Goal: Task Accomplishment & Management: Manage account settings

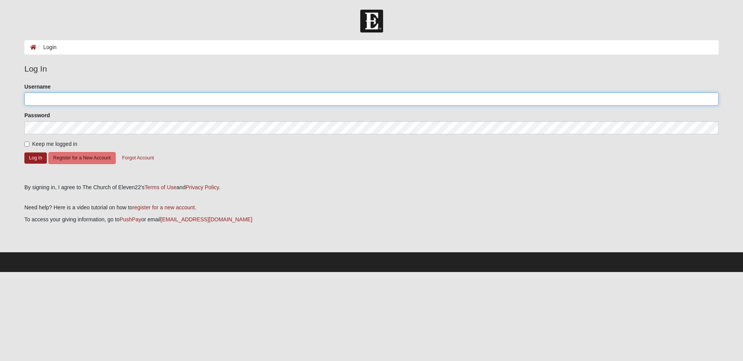
click at [50, 96] on input "Username" at bounding box center [371, 98] width 694 height 13
type input "[EMAIL_ADDRESS][DOMAIN_NAME]"
click at [31, 154] on button "Log In" at bounding box center [35, 157] width 22 height 11
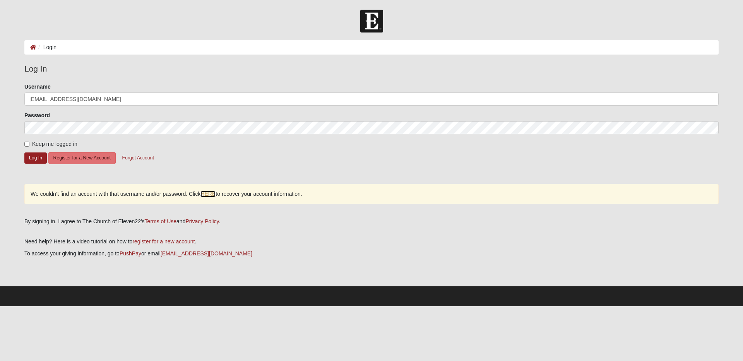
click at [210, 194] on link "HERE" at bounding box center [207, 194] width 15 height 7
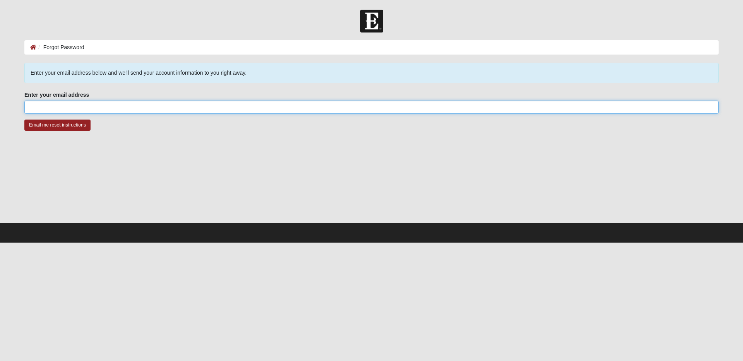
click at [123, 106] on input "Enter your email address" at bounding box center [371, 107] width 694 height 13
type input "[EMAIL_ADDRESS][DOMAIN_NAME]"
click at [68, 122] on input "Email me reset instructions" at bounding box center [57, 125] width 66 height 11
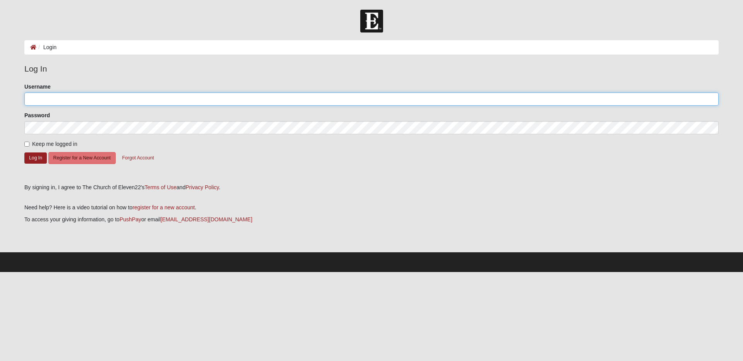
click at [54, 102] on input "Username" at bounding box center [371, 98] width 694 height 13
type input "CathieLynn"
click at [193, 152] on form "Please correct the following: Username CathieLynn Password Keep me logged in Lo…" at bounding box center [371, 130] width 694 height 95
click at [33, 155] on button "Log In" at bounding box center [35, 157] width 22 height 11
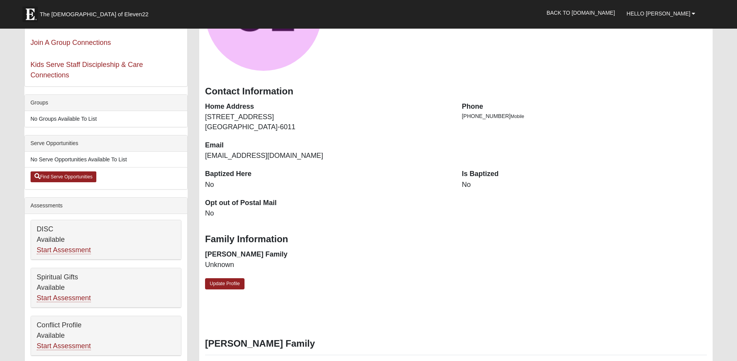
scroll to position [116, 0]
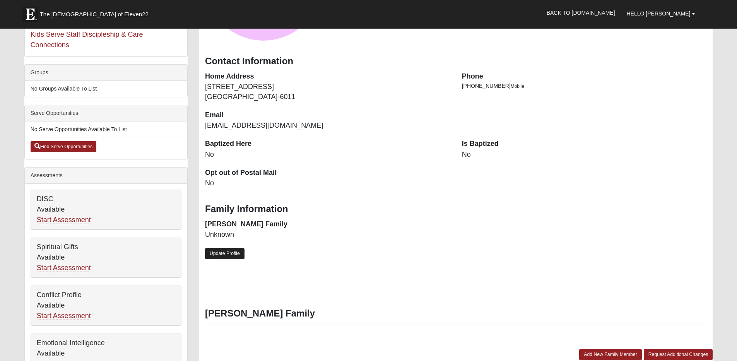
click at [237, 251] on link "Update Profile" at bounding box center [224, 253] width 39 height 11
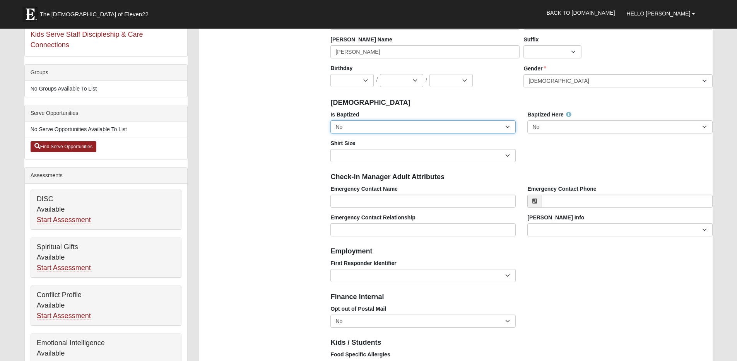
click at [455, 125] on select "No Yes" at bounding box center [422, 126] width 185 height 13
select select "True"
click at [330, 120] on select "No Yes" at bounding box center [422, 126] width 185 height 13
click at [552, 161] on div "Is Baptized No Yes Baptized Here No Yes Shirt Size Adult Small Adult Medium Adu…" at bounding box center [522, 139] width 394 height 57
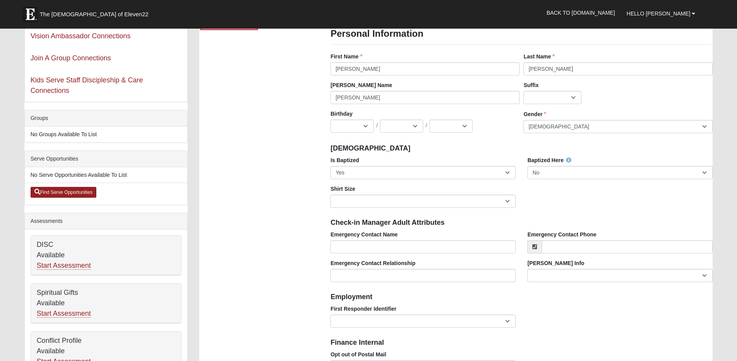
scroll to position [0, 0]
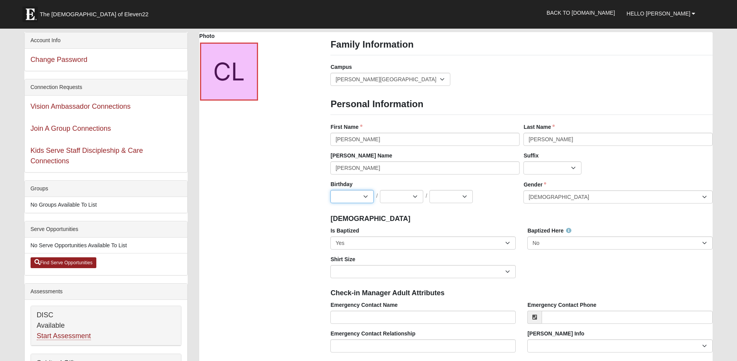
click at [357, 198] on select "Jan Feb Mar Apr May Jun Jul Aug Sep Oct Nov Dec" at bounding box center [351, 196] width 43 height 13
select select "11"
click at [330, 190] on select "Jan Feb Mar Apr May Jun Jul Aug Sep Oct Nov Dec" at bounding box center [351, 196] width 43 height 13
click at [415, 196] on select "1 2 3 4 5 6 7 8 9 10 11 12 13 14 15 16 17 18 19 20 21 22 23 24 25 26 27 28 29 3…" at bounding box center [401, 196] width 43 height 13
select select "27"
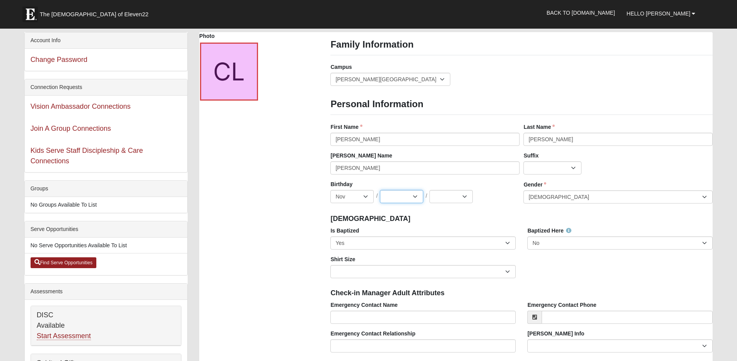
click at [380, 190] on select "1 2 3 4 5 6 7 8 9 10 11 12 13 14 15 16 17 18 19 20 21 22 23 24 25 26 27 28 29 3…" at bounding box center [401, 196] width 43 height 13
click at [453, 199] on select "2025 2024 2023 2022 2021 2020 2019 2018 2017 2016 2015 2014 2013 2012 2011 2010…" at bounding box center [450, 196] width 43 height 13
select select "1957"
click at [429, 190] on select "2025 2024 2023 2022 2021 2020 2019 2018 2017 2016 2015 2014 2013 2012 2011 2010…" at bounding box center [450, 196] width 43 height 13
click at [496, 217] on h4 "Baptism" at bounding box center [521, 219] width 382 height 9
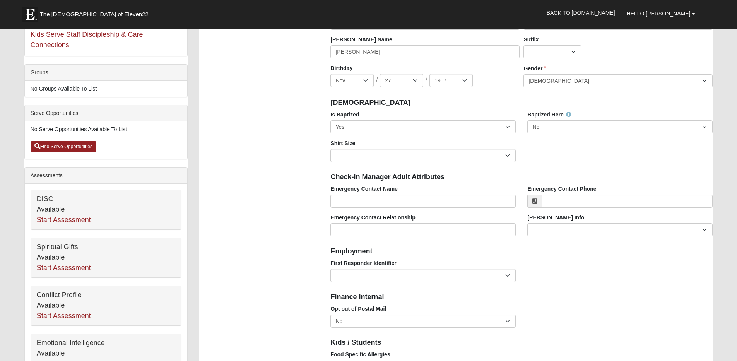
scroll to position [155, 0]
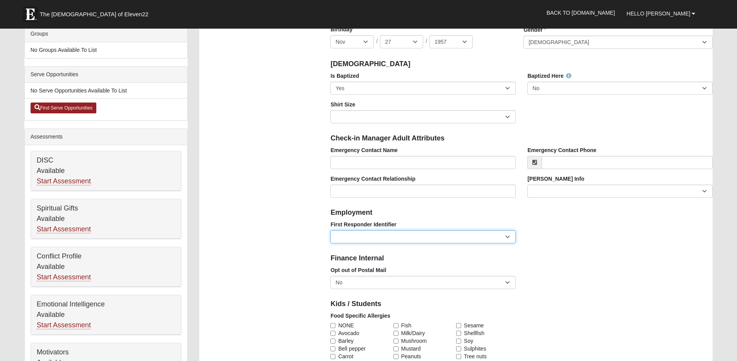
click at [407, 236] on select "EMT | Paramedic | Medical Firefighter | Fire Department Police Officer | Sherif…" at bounding box center [422, 236] width 185 height 13
click at [440, 215] on h4 "Employment" at bounding box center [521, 213] width 382 height 9
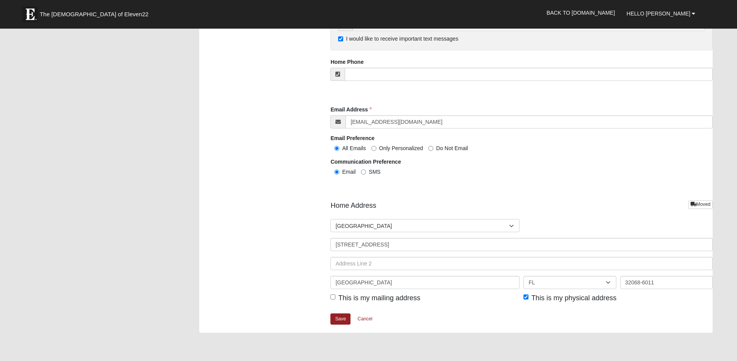
scroll to position [735, 0]
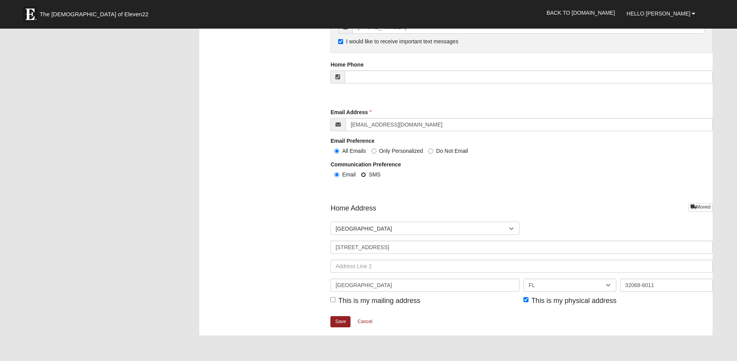
click at [362, 174] on input "SMS" at bounding box center [363, 174] width 5 height 5
radio input "true"
click at [335, 175] on input "Email" at bounding box center [336, 174] width 5 height 5
radio input "true"
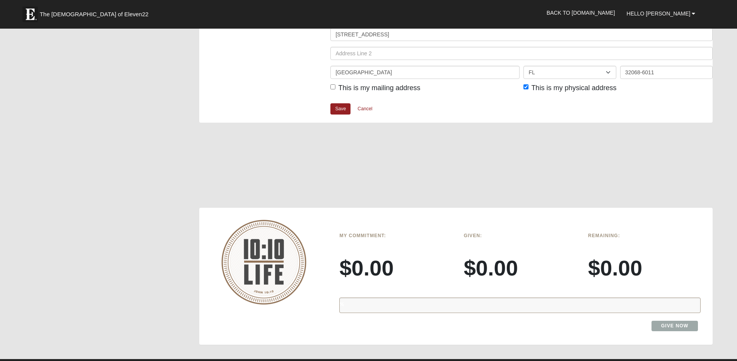
scroll to position [967, 0]
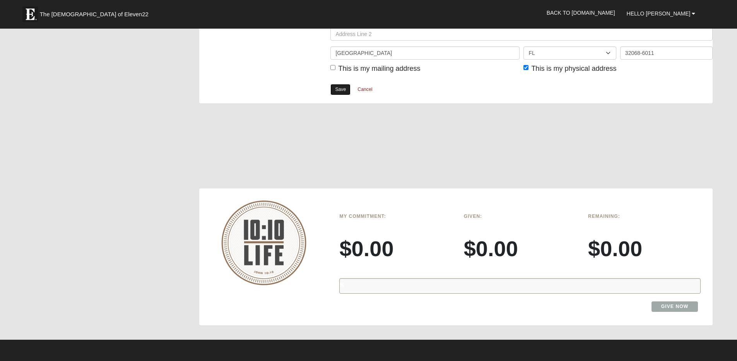
click at [341, 87] on link "Save" at bounding box center [340, 89] width 20 height 11
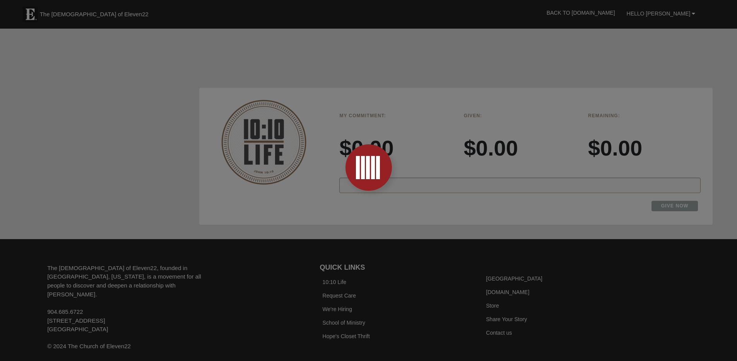
scroll to position [1083, 0]
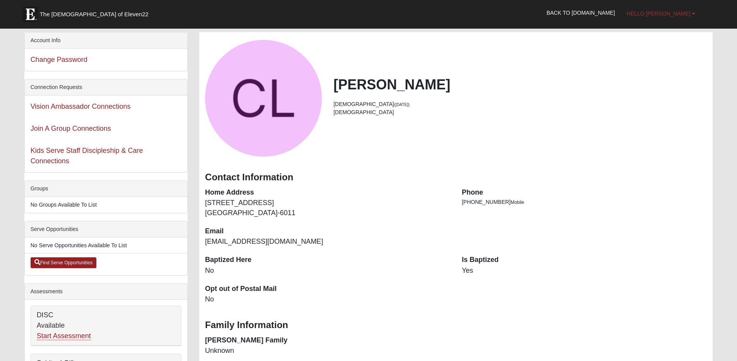
click at [689, 12] on span "Hello [PERSON_NAME]" at bounding box center [659, 13] width 64 height 6
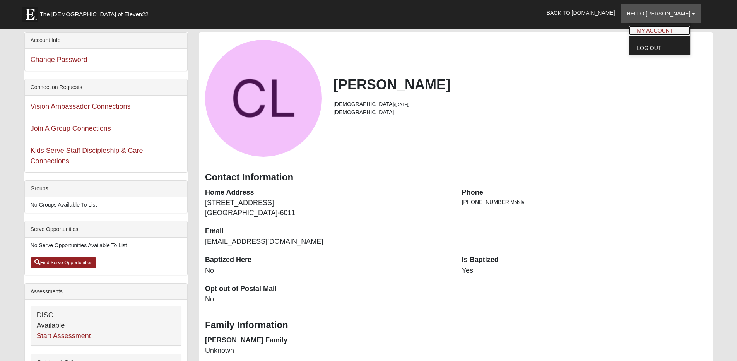
click at [681, 27] on link "My Account" at bounding box center [659, 31] width 61 height 10
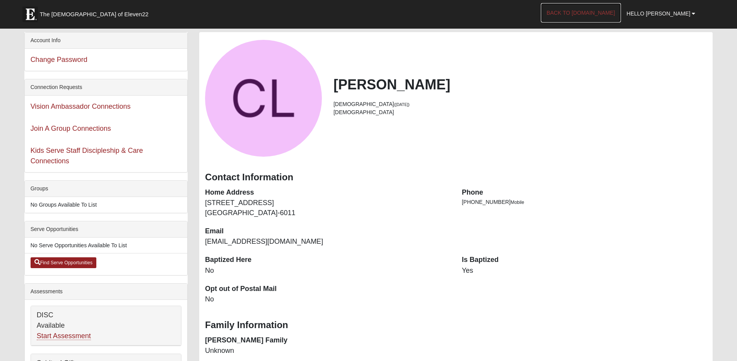
click at [607, 10] on link "Back to [DOMAIN_NAME]" at bounding box center [581, 12] width 80 height 19
click at [674, 15] on span "Hello [PERSON_NAME]" at bounding box center [659, 13] width 64 height 6
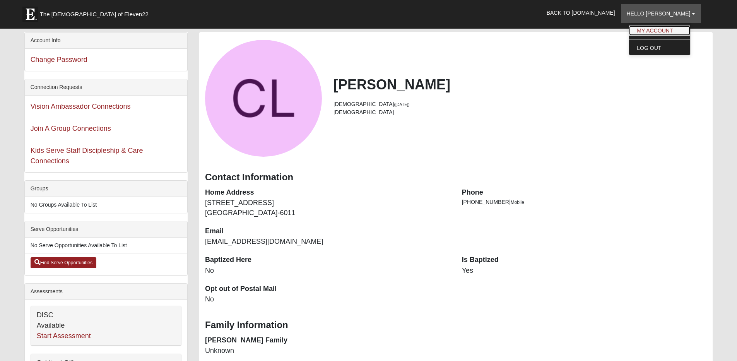
click at [671, 28] on link "My Account" at bounding box center [659, 31] width 61 height 10
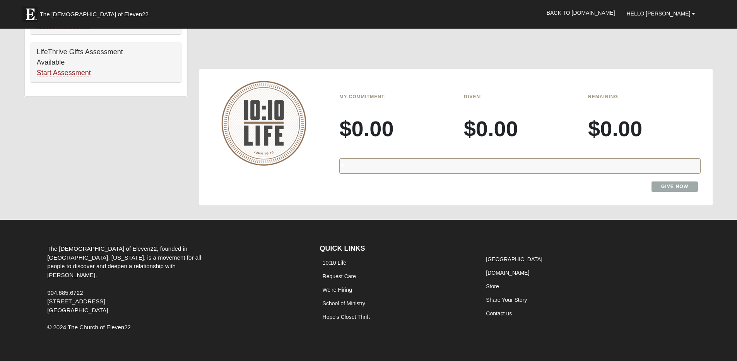
scroll to position [518, 0]
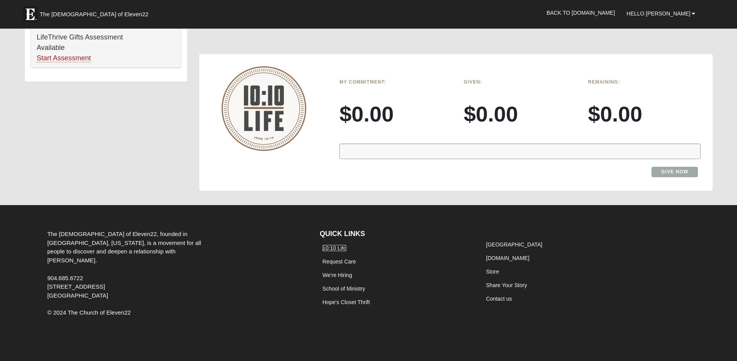
click at [342, 248] on link "10:10 Life" at bounding box center [335, 248] width 24 height 6
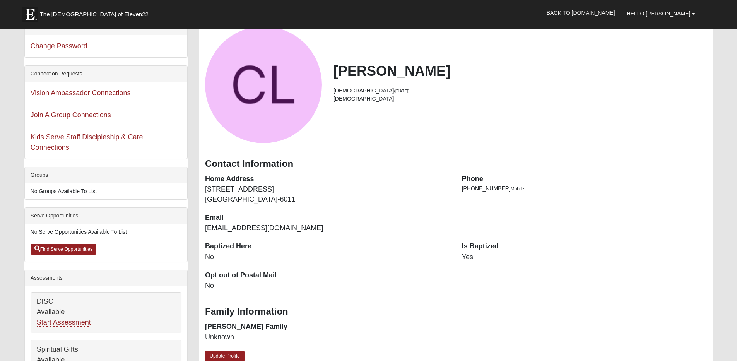
scroll to position [0, 0]
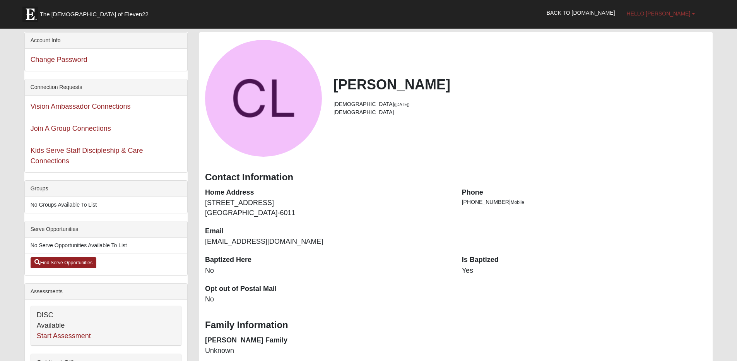
click at [676, 14] on span "Hello Cathie" at bounding box center [659, 13] width 64 height 6
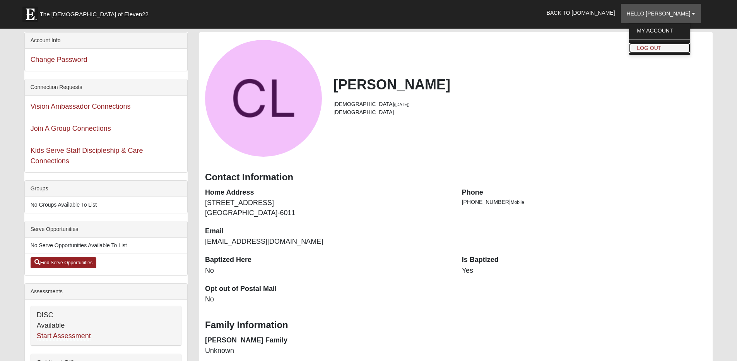
click at [664, 46] on link "Log Out" at bounding box center [659, 48] width 61 height 10
